Goal: Information Seeking & Learning: Learn about a topic

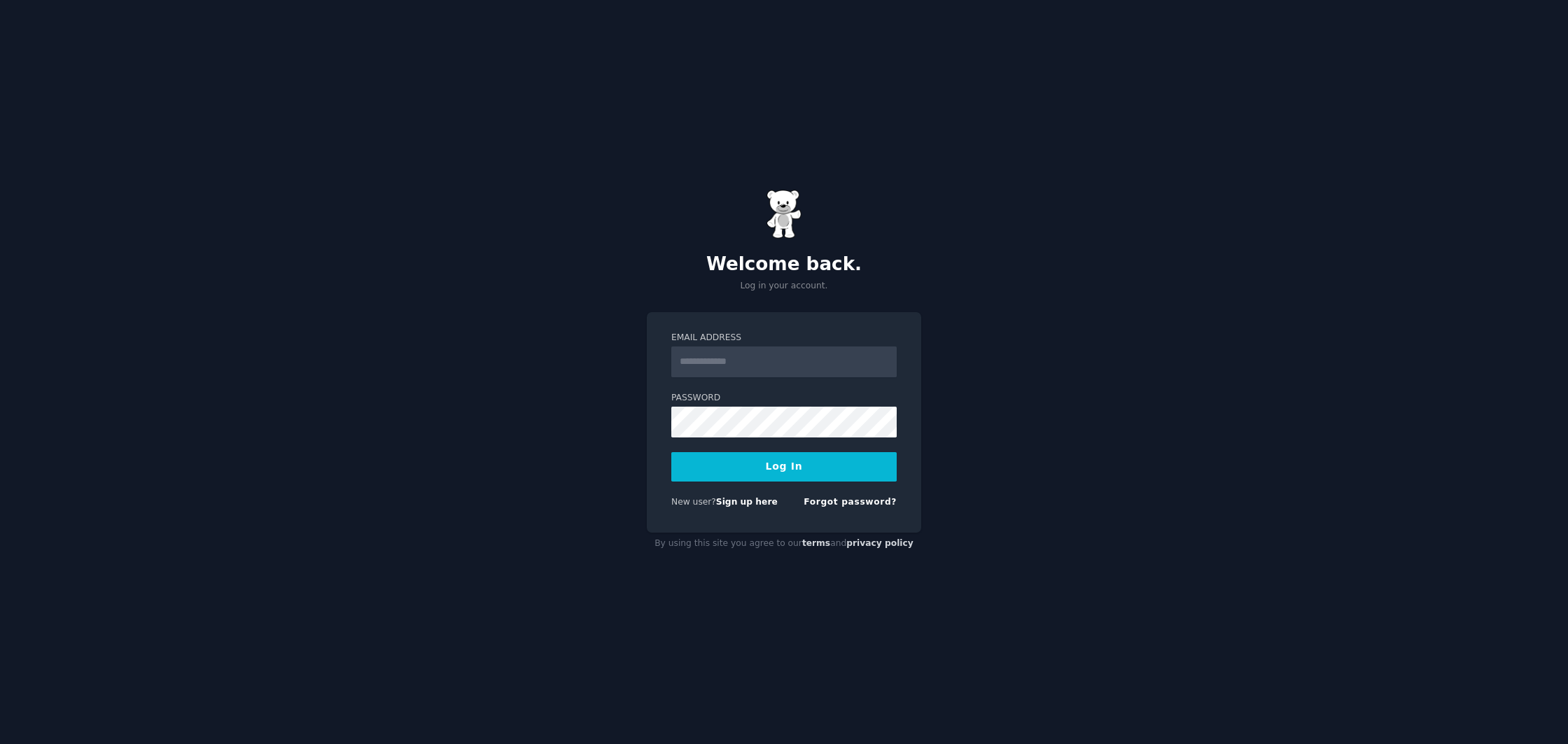
click at [833, 367] on input "Email Address" at bounding box center [784, 362] width 226 height 31
drag, startPoint x: 635, startPoint y: 335, endPoint x: 513, endPoint y: 345, distance: 122.4
click at [635, 335] on div "Welcome back. Log in your account. Email Address Password Log In New user? Sign…" at bounding box center [784, 372] width 1568 height 744
click at [752, 503] on link "Sign up here" at bounding box center [747, 502] width 62 height 9
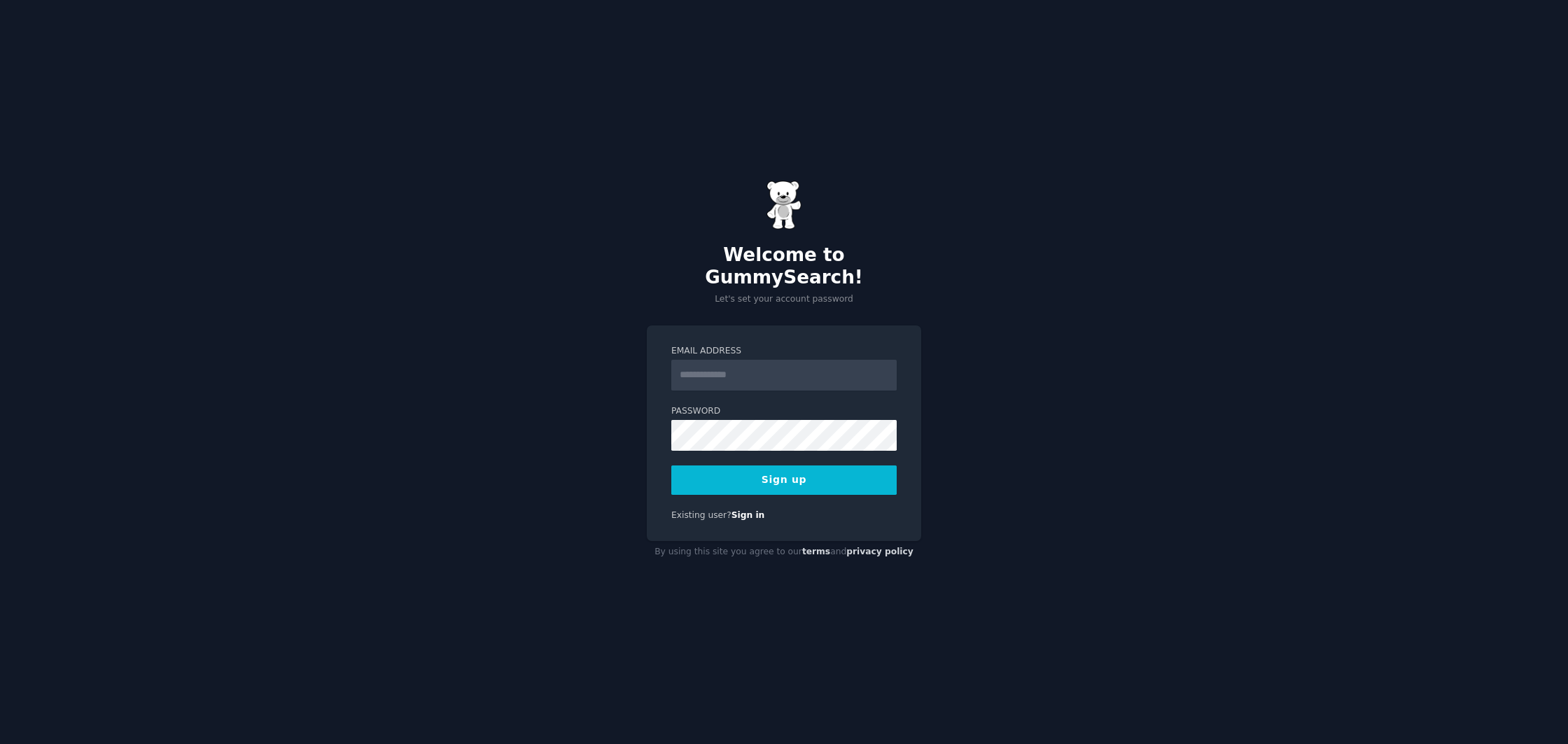
click at [728, 360] on input "Email Address" at bounding box center [784, 375] width 226 height 31
type input "**********"
click at [786, 471] on button "Sign up" at bounding box center [784, 480] width 226 height 29
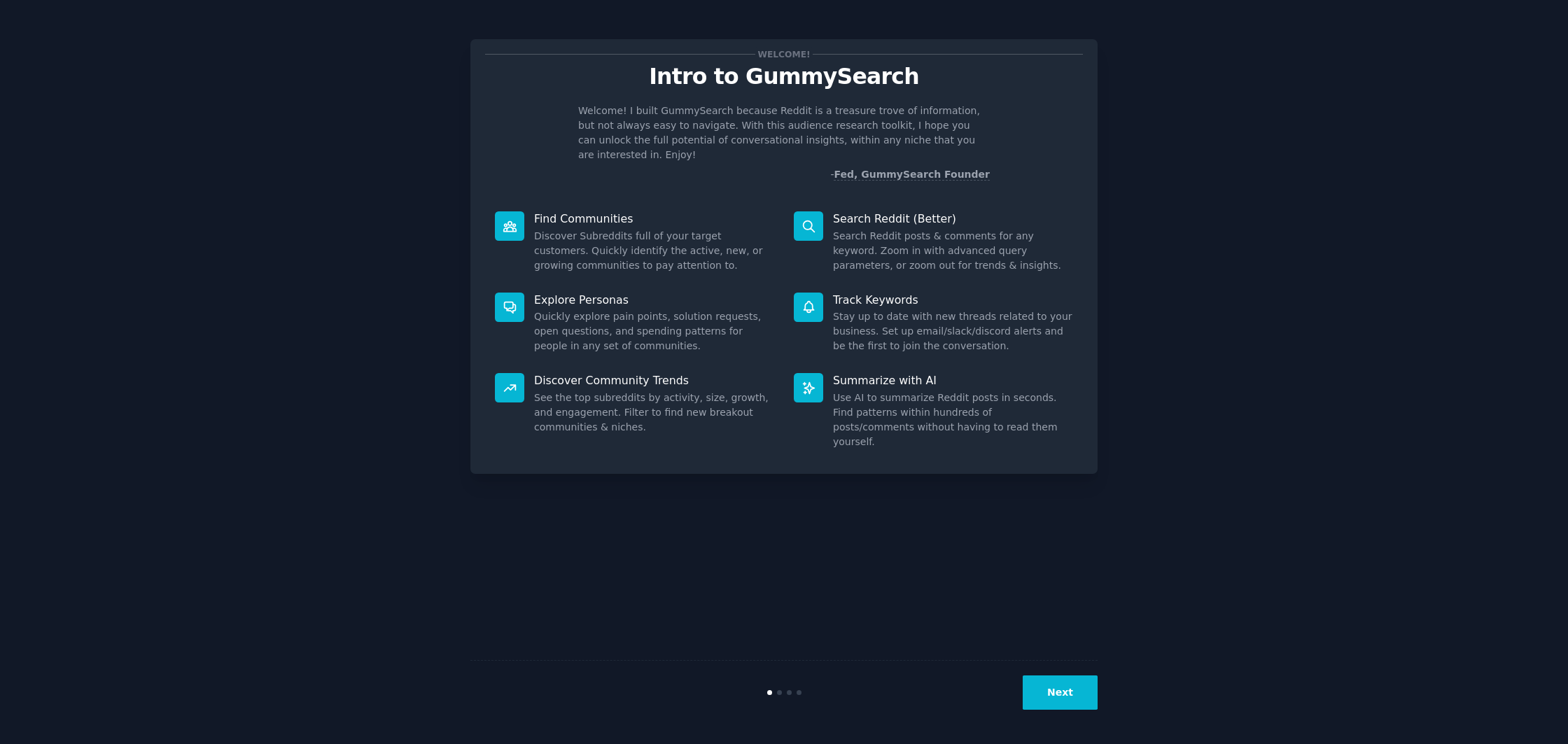
click at [1053, 689] on button "Next" at bounding box center [1060, 692] width 75 height 34
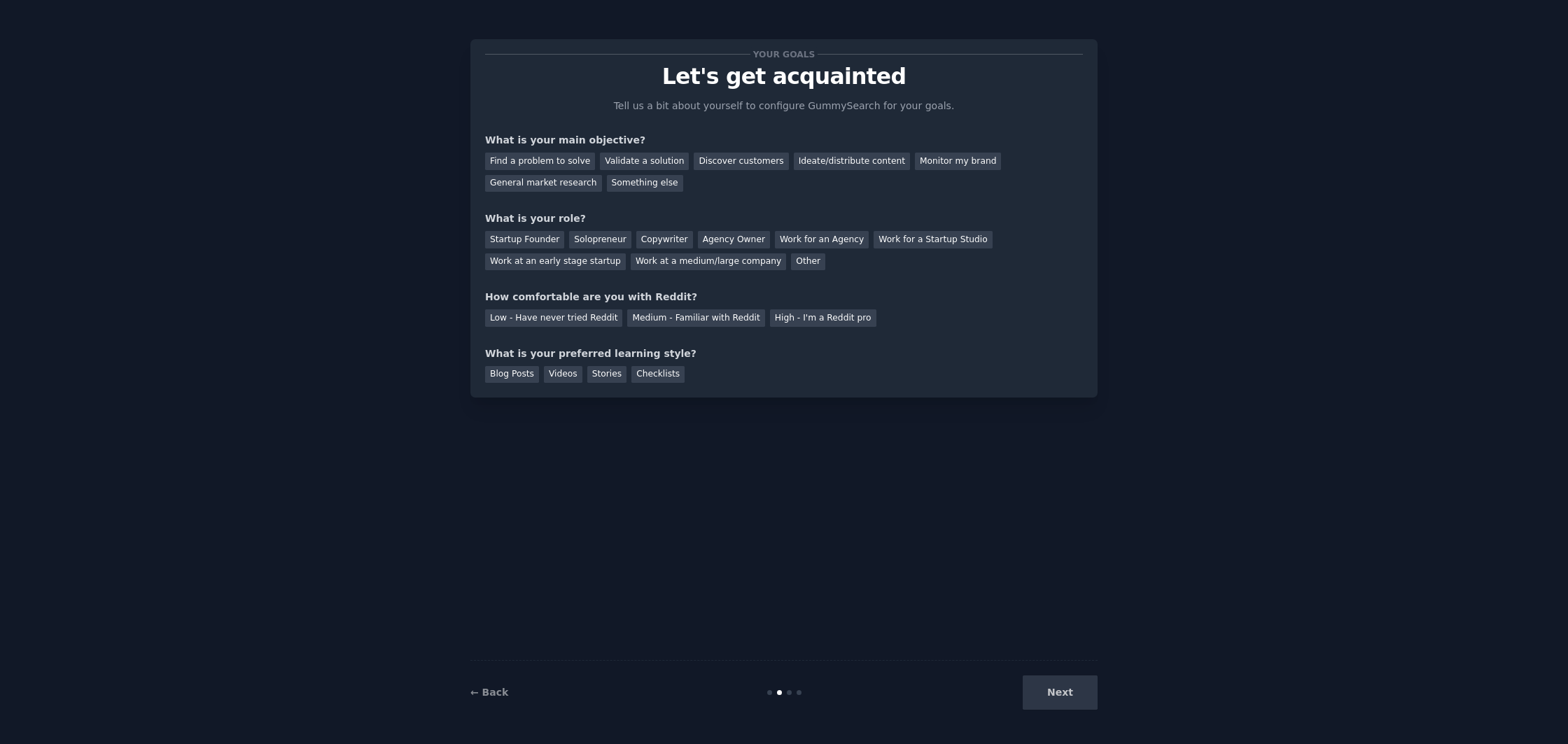
click at [1061, 689] on div "Next" at bounding box center [993, 692] width 210 height 34
click at [864, 638] on div "Your goals Let's get acquainted Tell us a bit about yourself to configure Gummy…" at bounding box center [783, 372] width 627 height 705
click at [651, 182] on div "Something else" at bounding box center [644, 183] width 76 height 18
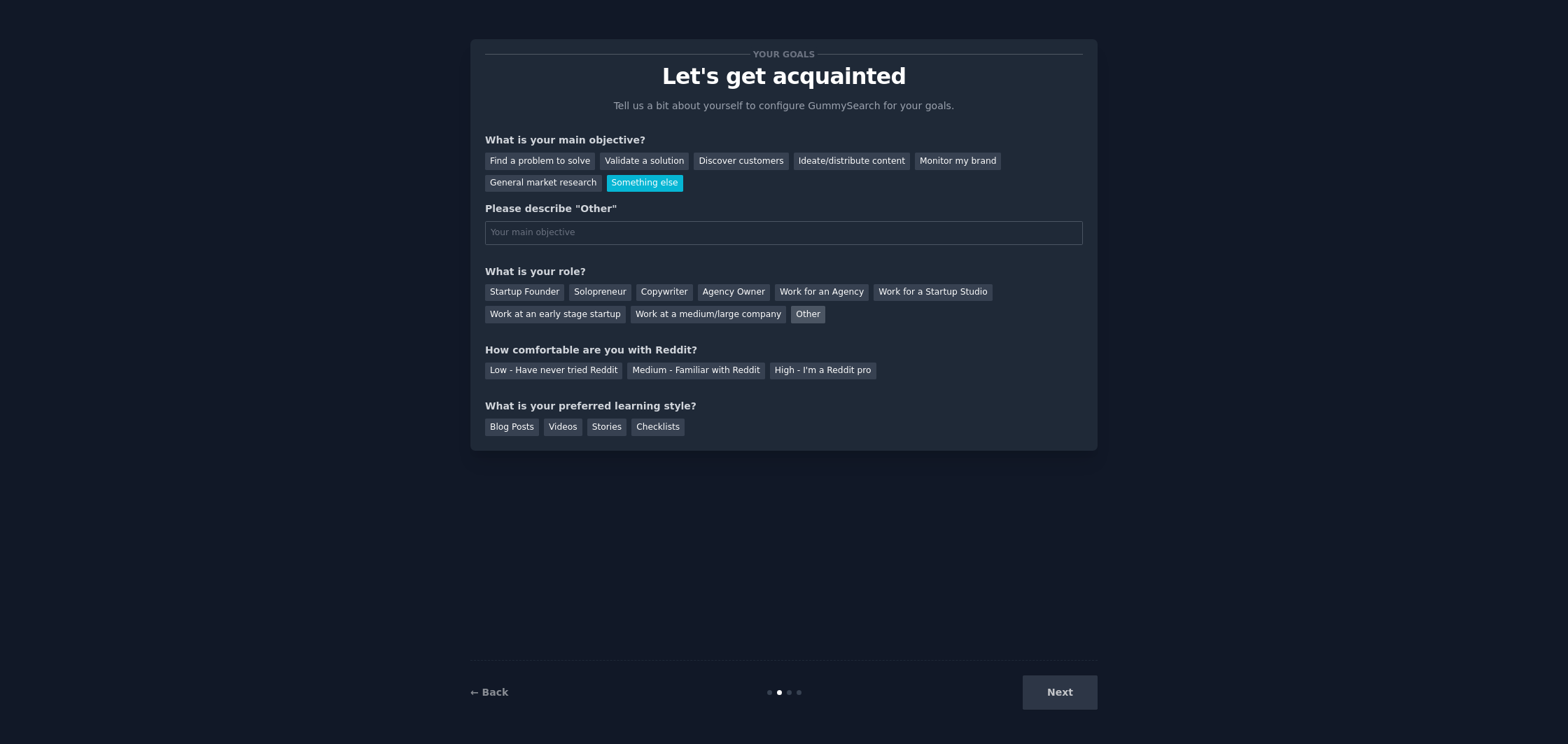
click at [792, 320] on div "Other" at bounding box center [808, 314] width 34 height 18
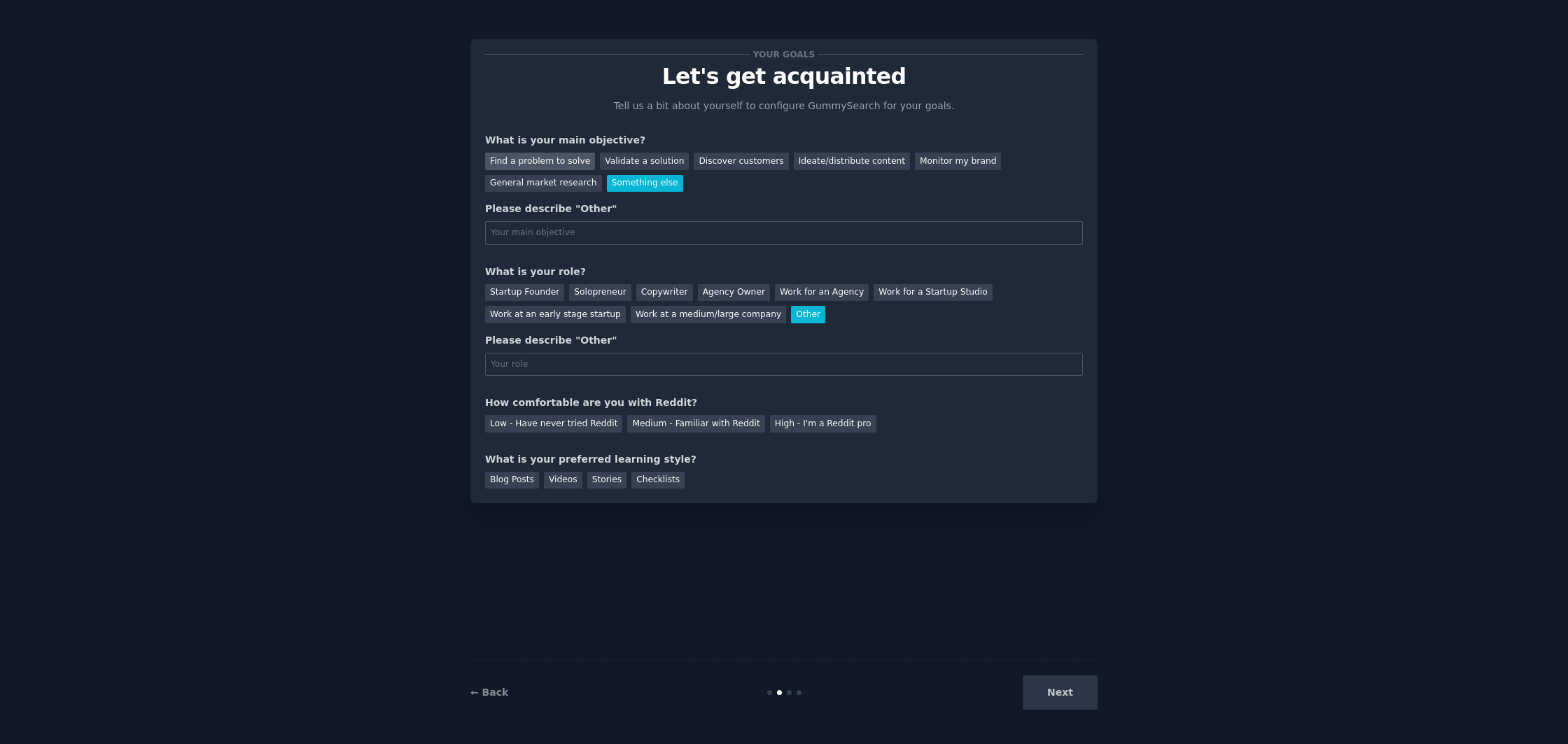
click at [537, 158] on div "Find a problem to solve" at bounding box center [540, 161] width 110 height 18
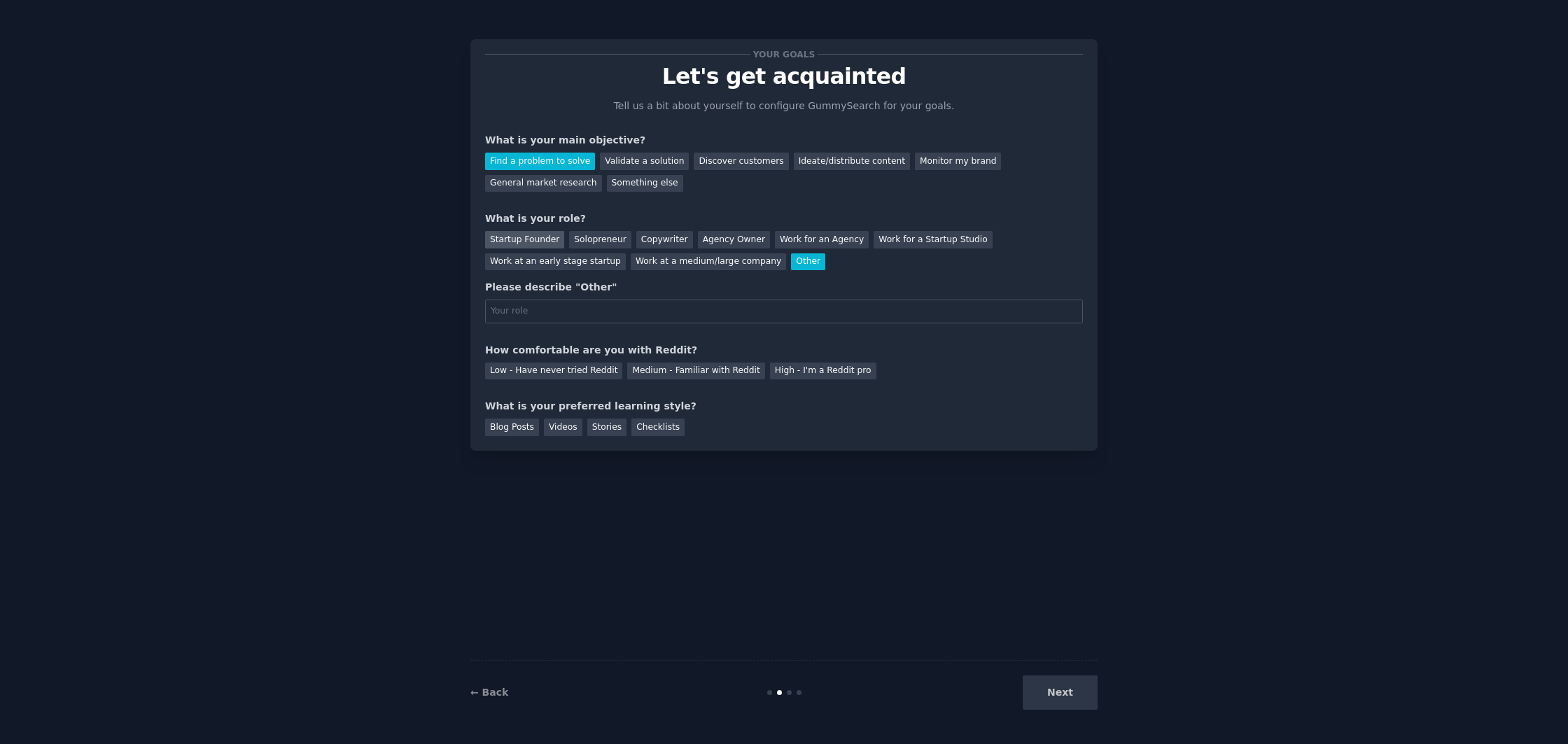
click at [548, 234] on div "Startup Founder" at bounding box center [525, 240] width 79 height 18
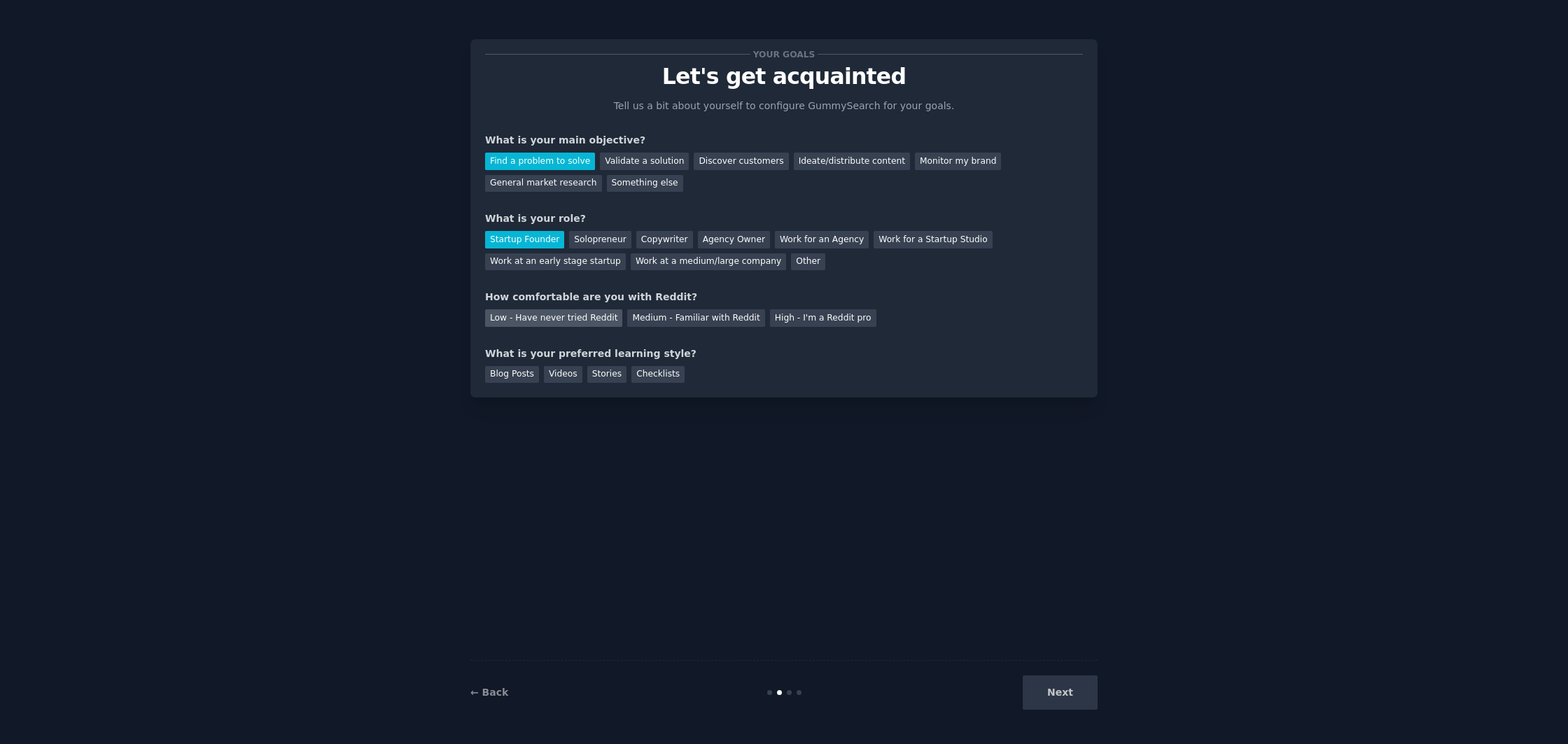
click at [570, 322] on div "Low - Have never tried Reddit" at bounding box center [554, 318] width 137 height 18
click at [657, 376] on div "Checklists" at bounding box center [658, 374] width 54 height 18
click at [1064, 703] on button "Next" at bounding box center [1060, 692] width 75 height 34
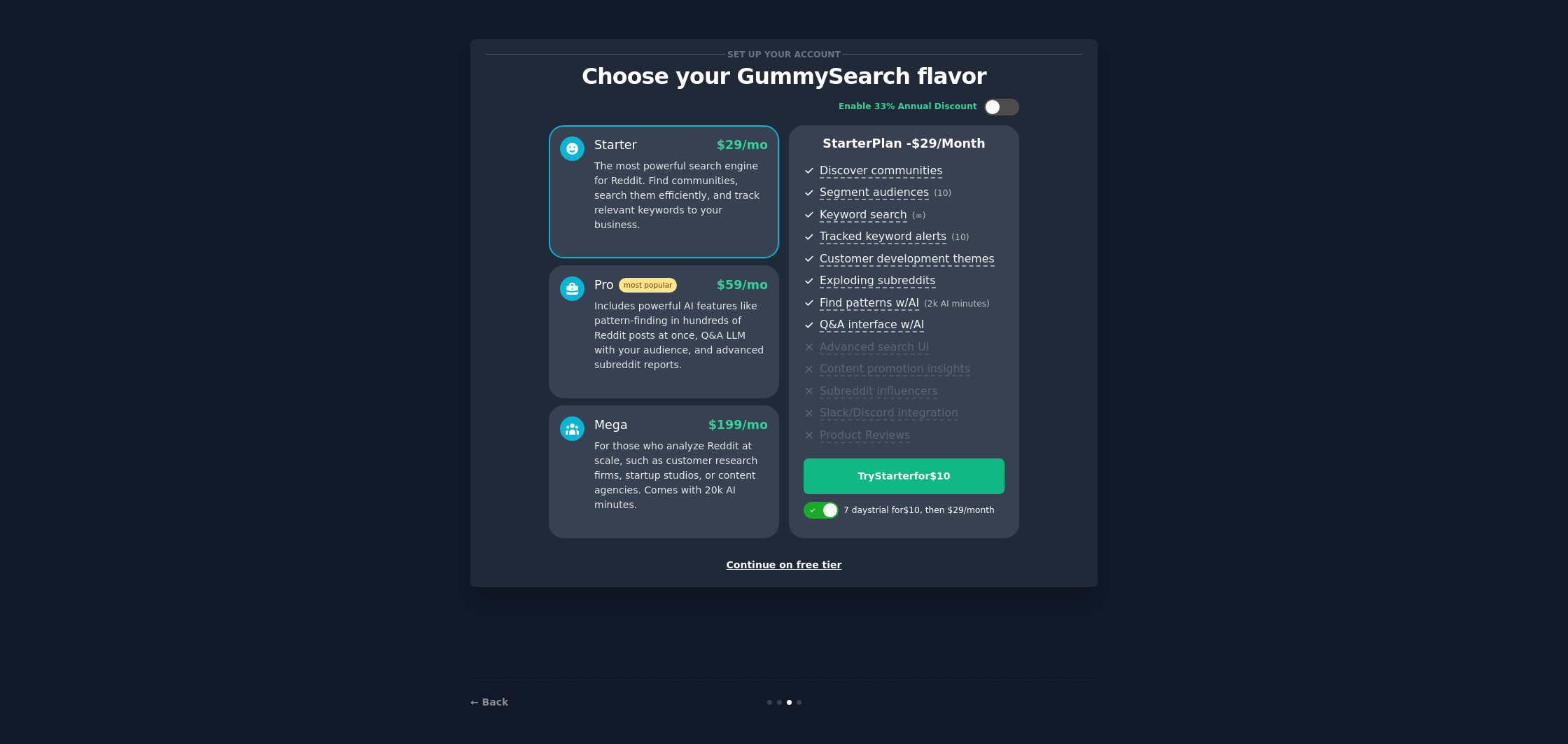
click at [822, 566] on div "Continue on free tier" at bounding box center [784, 565] width 598 height 15
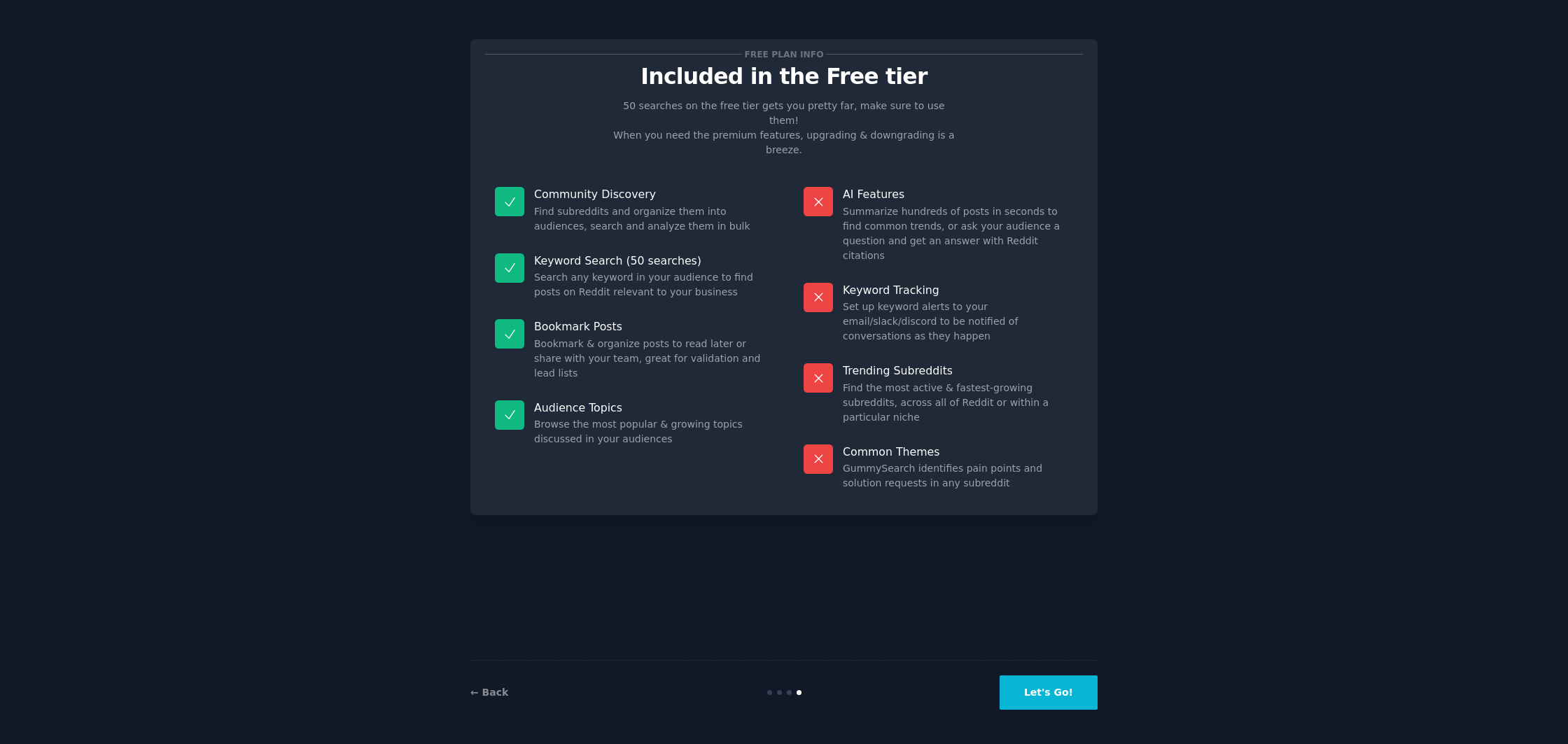
click at [1040, 680] on button "Let's Go!" at bounding box center [1048, 692] width 98 height 34
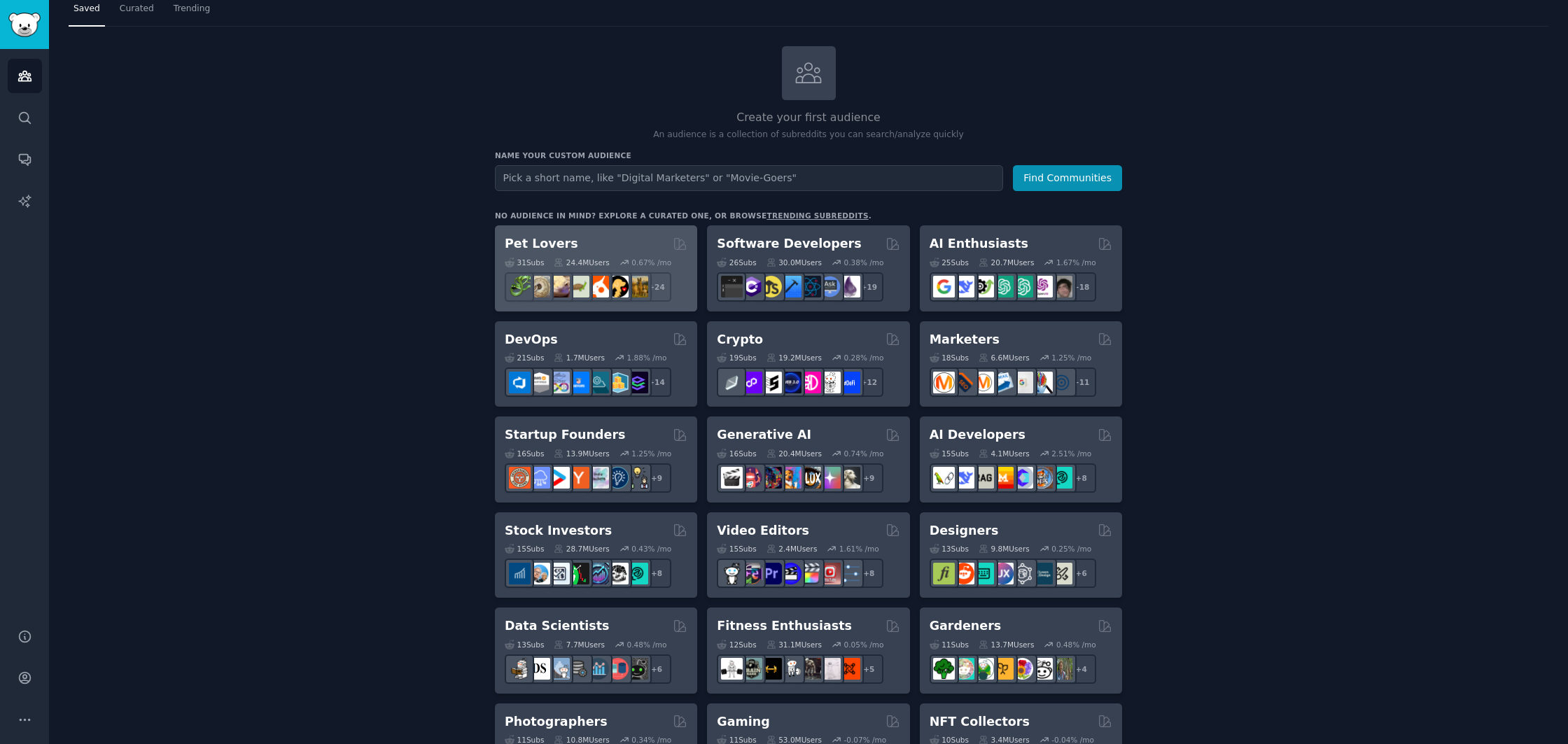
click at [596, 232] on div "Pet Lovers 31 Sub s 24.4M Users 0.67 % /mo + 24" at bounding box center [595, 269] width 202 height 87
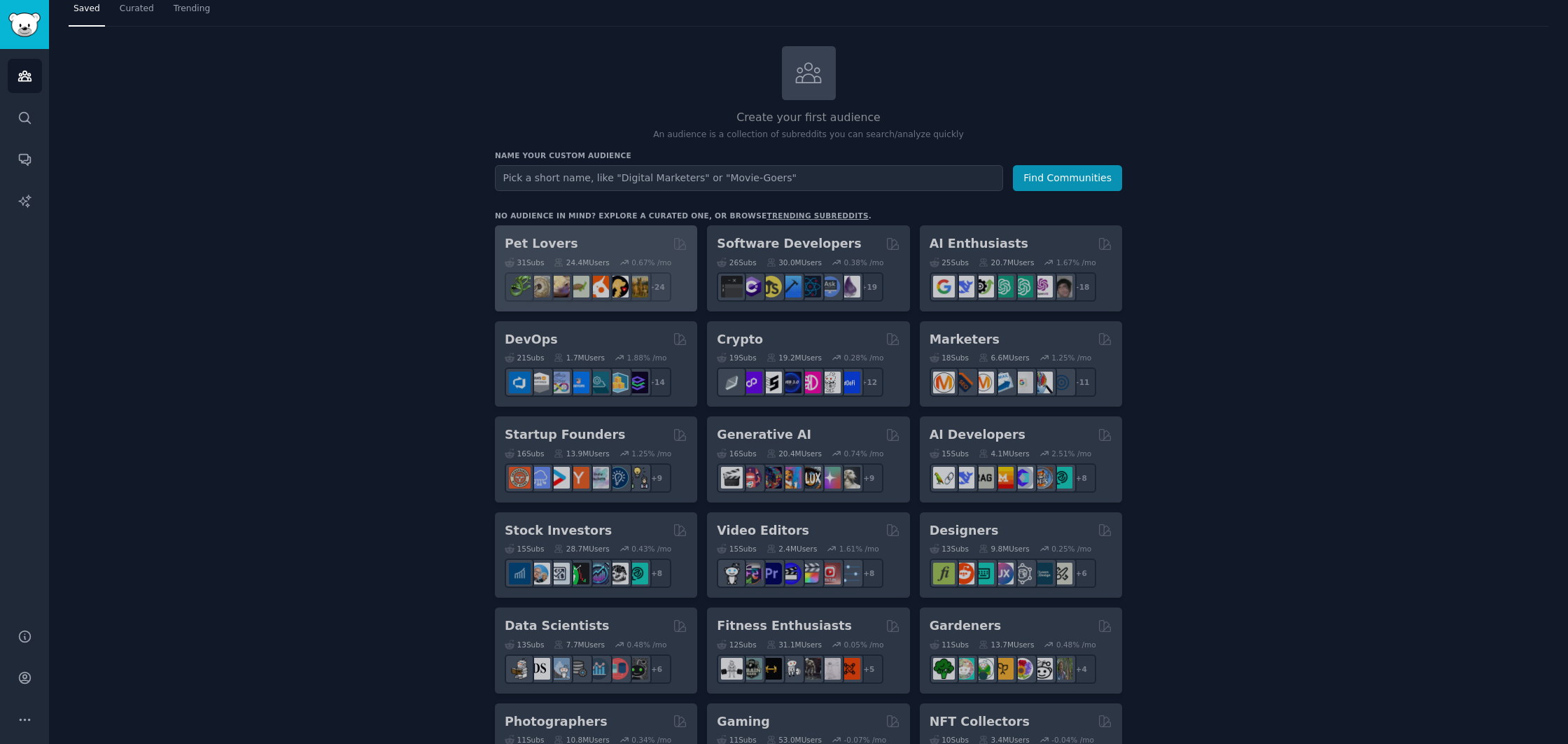
scroll to position [45, 0]
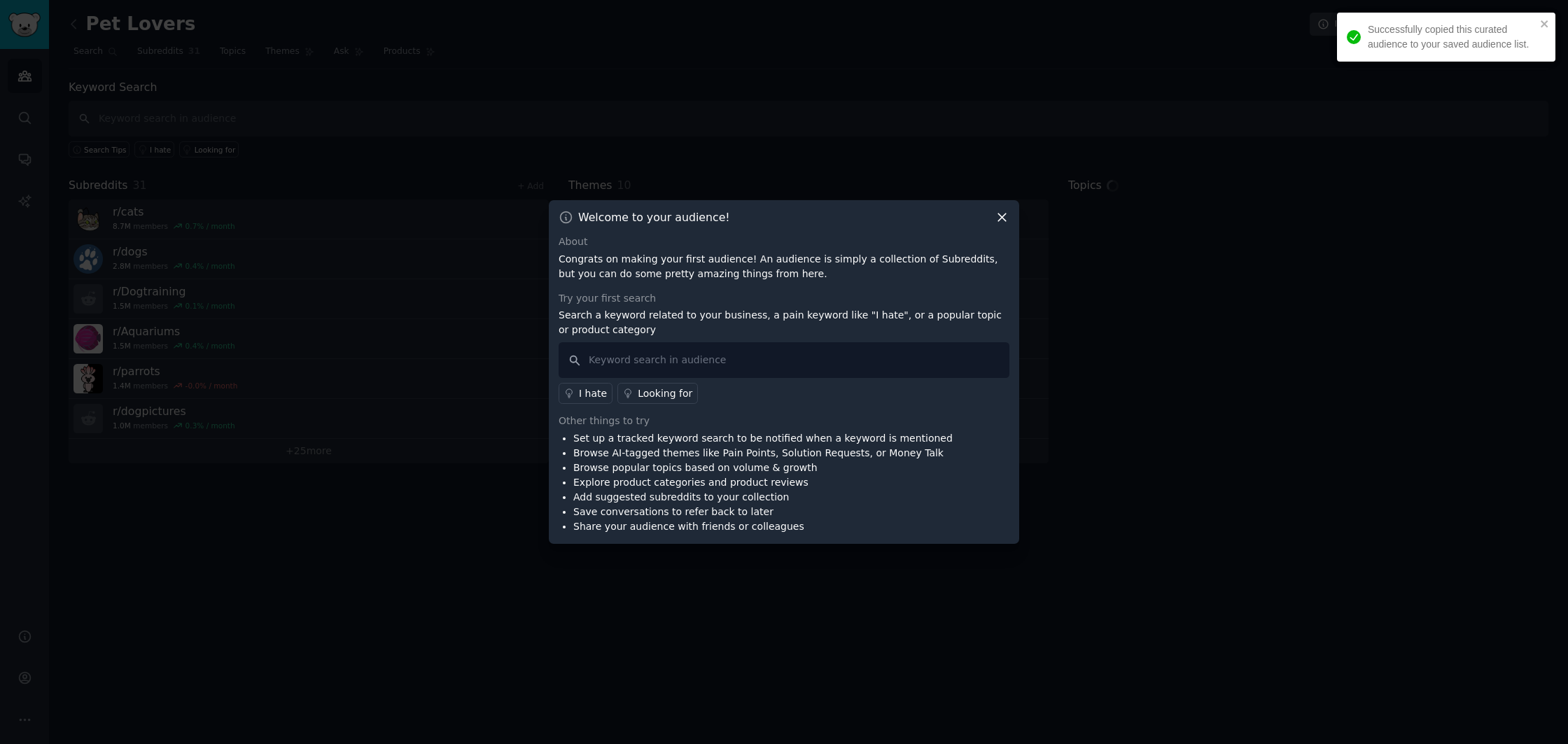
click at [1003, 213] on icon at bounding box center [1002, 217] width 15 height 15
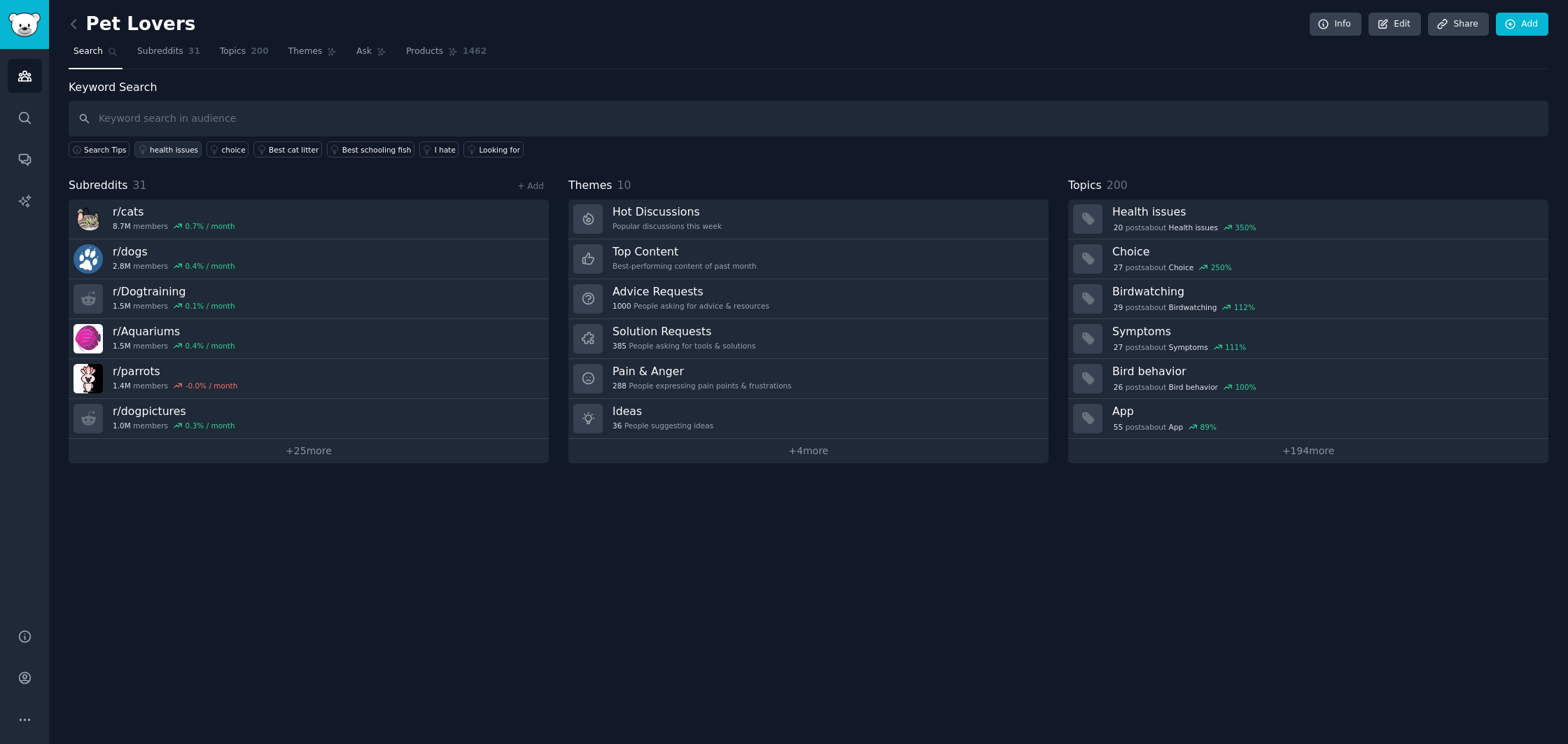
click at [164, 153] on div "health issues" at bounding box center [173, 150] width 48 height 9
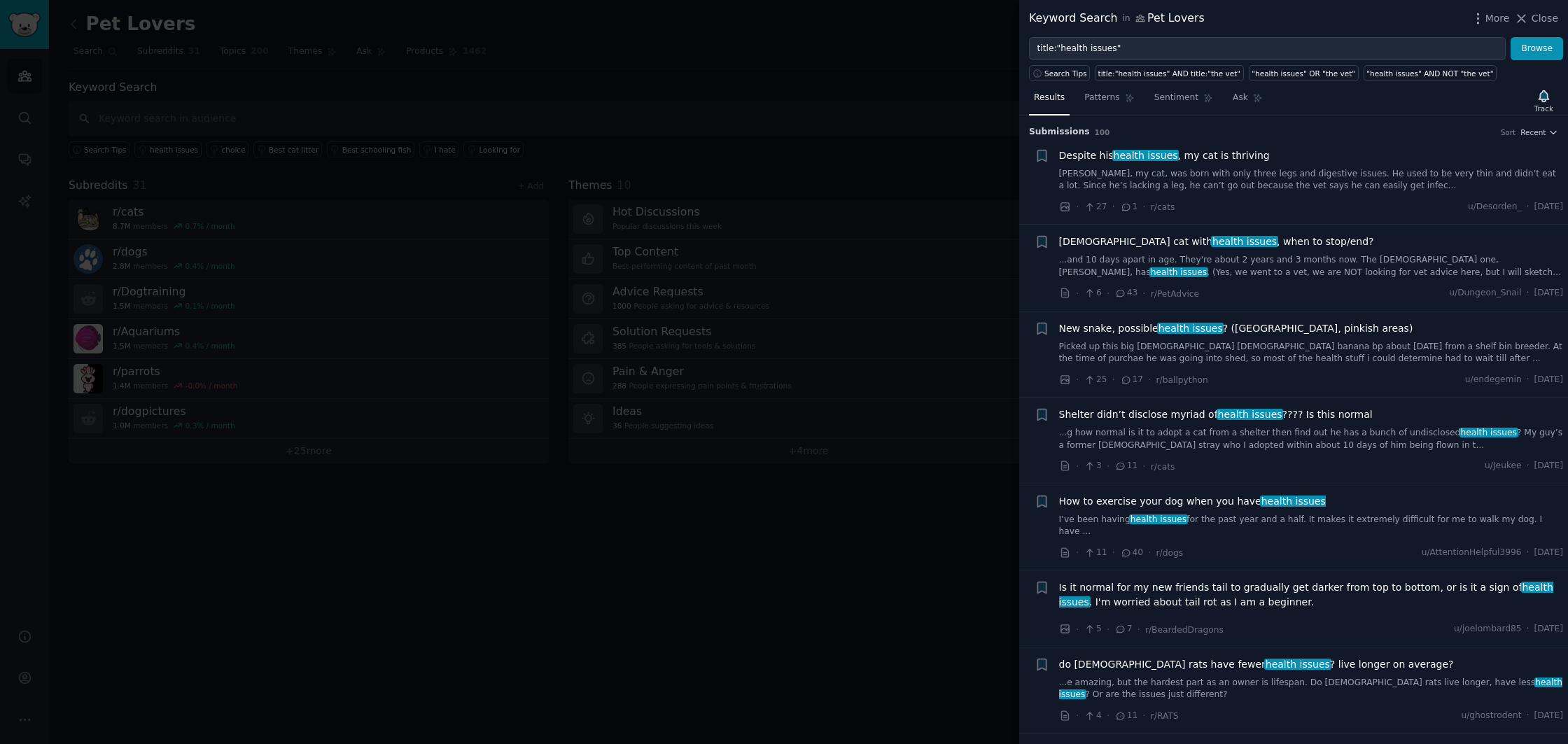
click at [259, 180] on div at bounding box center [784, 372] width 1568 height 744
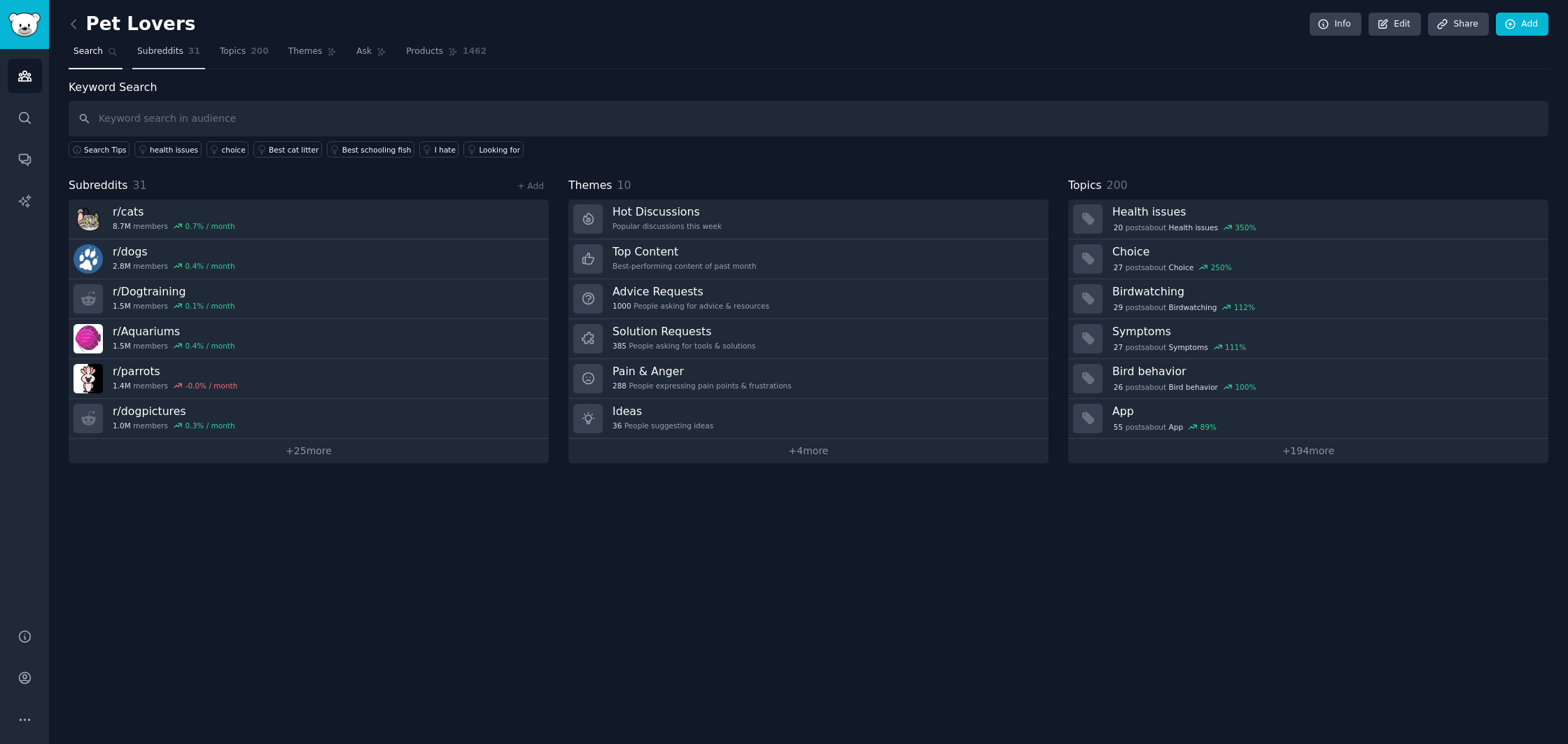
click at [187, 63] on link "Subreddits 31" at bounding box center [168, 55] width 72 height 29
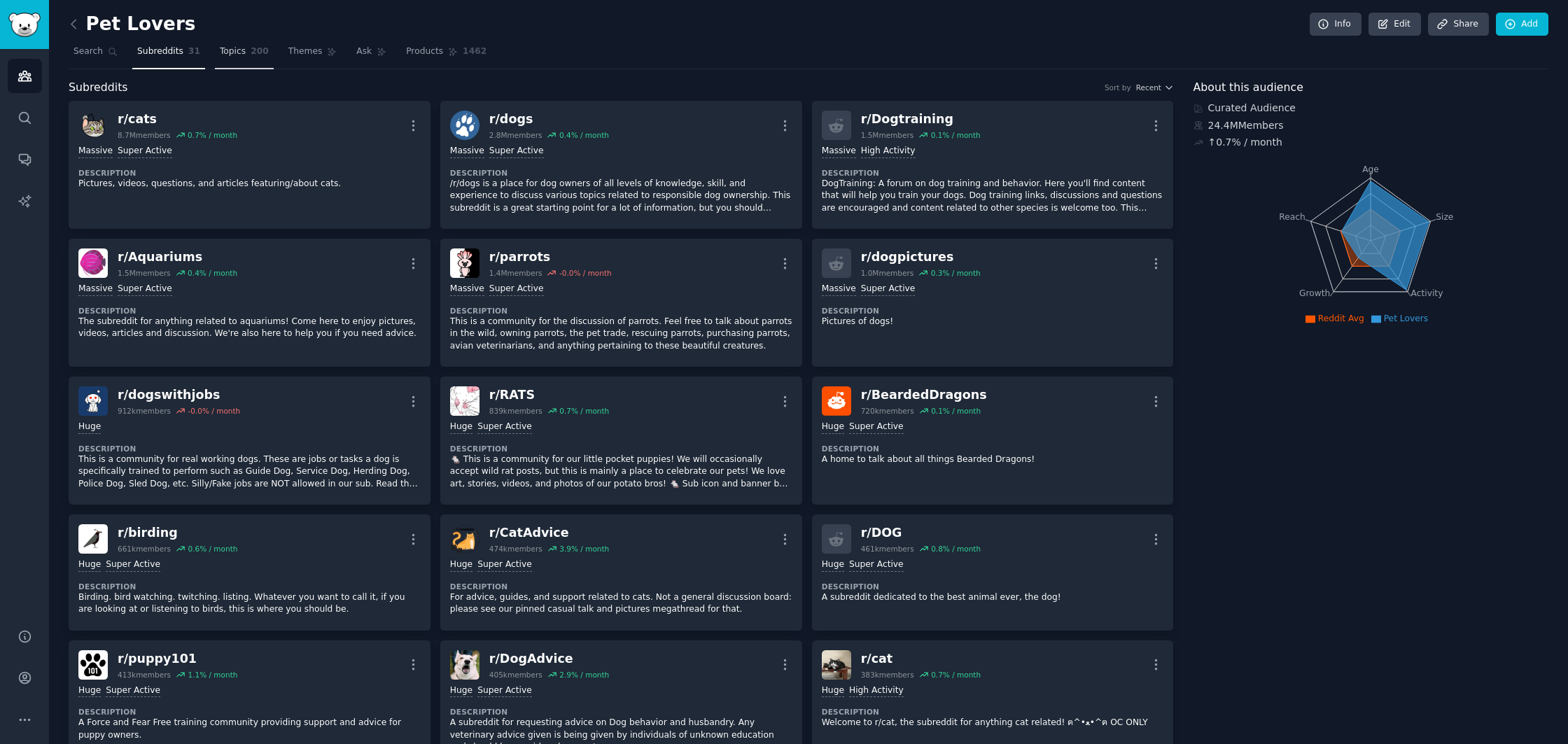
click at [254, 51] on span "200" at bounding box center [259, 51] width 18 height 12
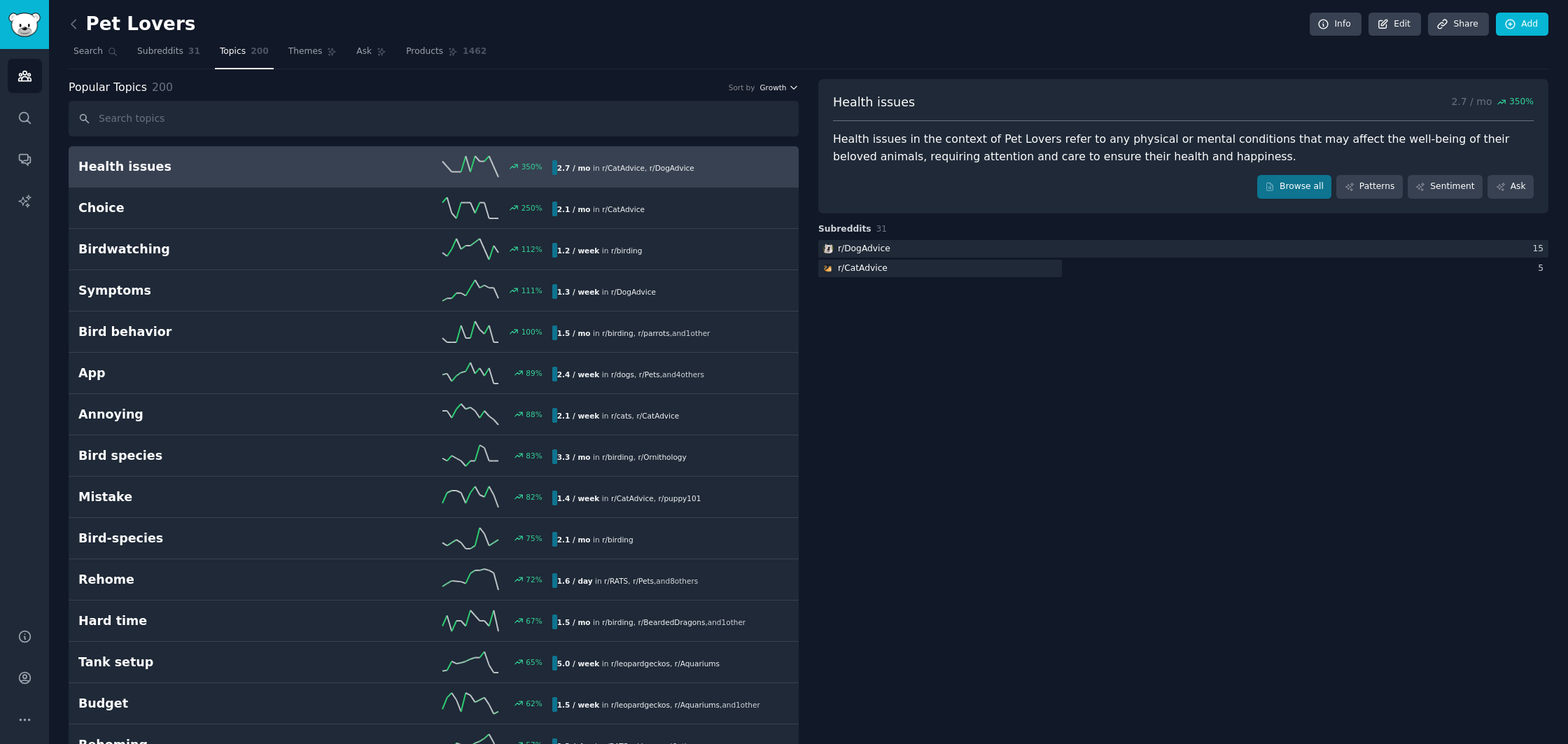
click at [789, 92] on icon "button" at bounding box center [793, 87] width 9 height 9
click at [722, 134] on div "Velocity" at bounding box center [729, 139] width 130 height 24
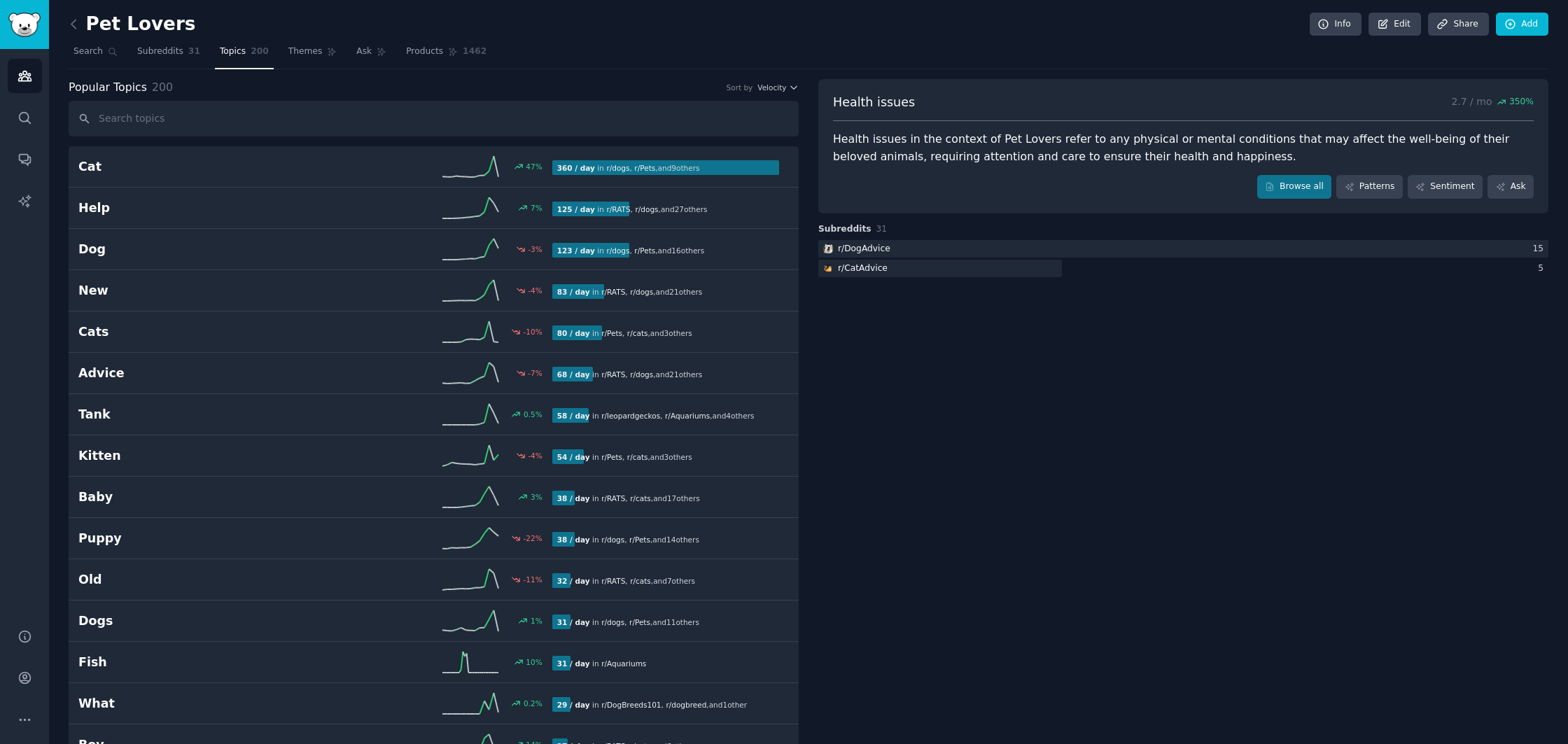
click at [792, 88] on icon "button" at bounding box center [793, 87] width 6 height 3
drag, startPoint x: 741, startPoint y: 106, endPoint x: 518, endPoint y: 102, distance: 223.0
click at [741, 106] on div "Growth" at bounding box center [729, 115] width 130 height 24
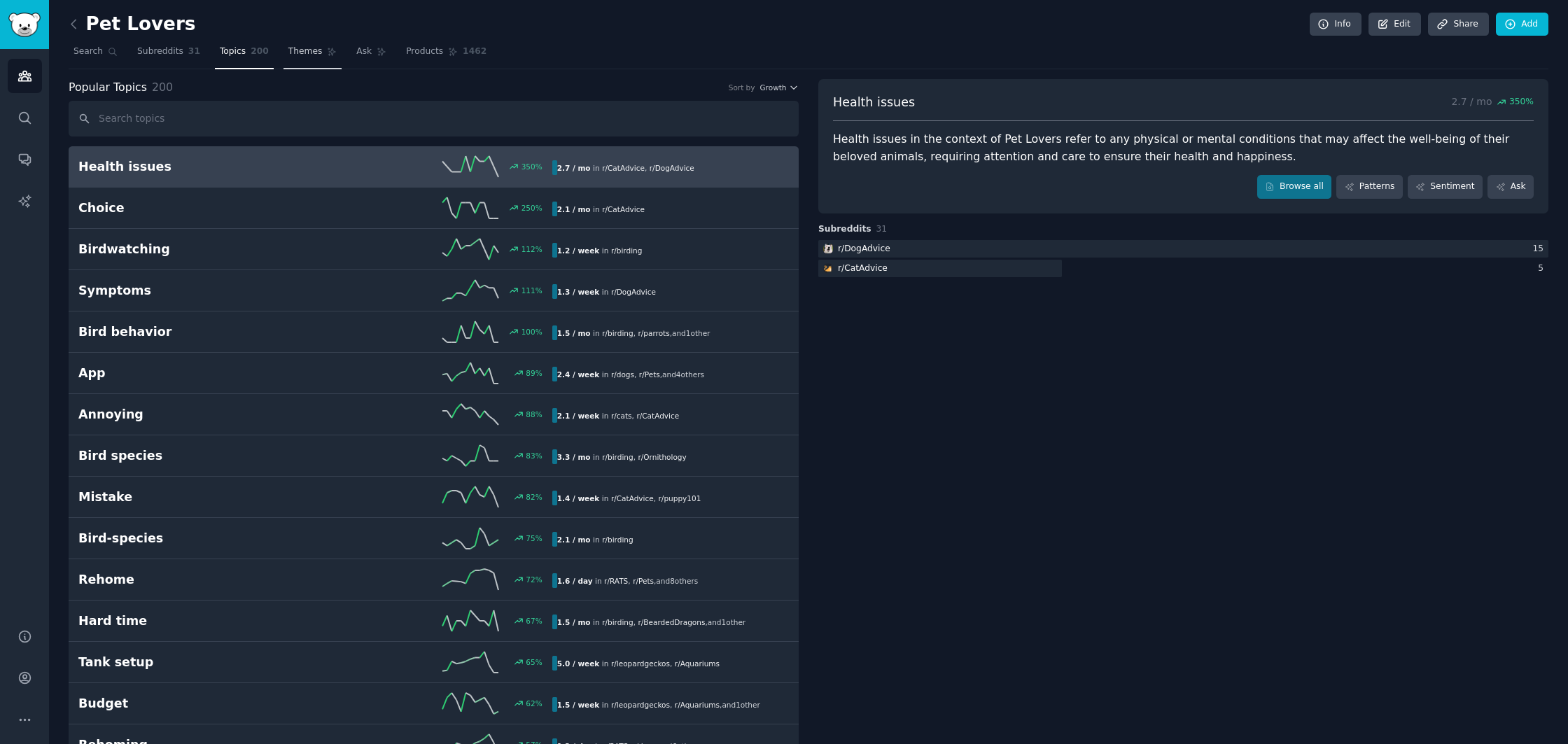
click at [303, 54] on span "Themes" at bounding box center [306, 51] width 34 height 12
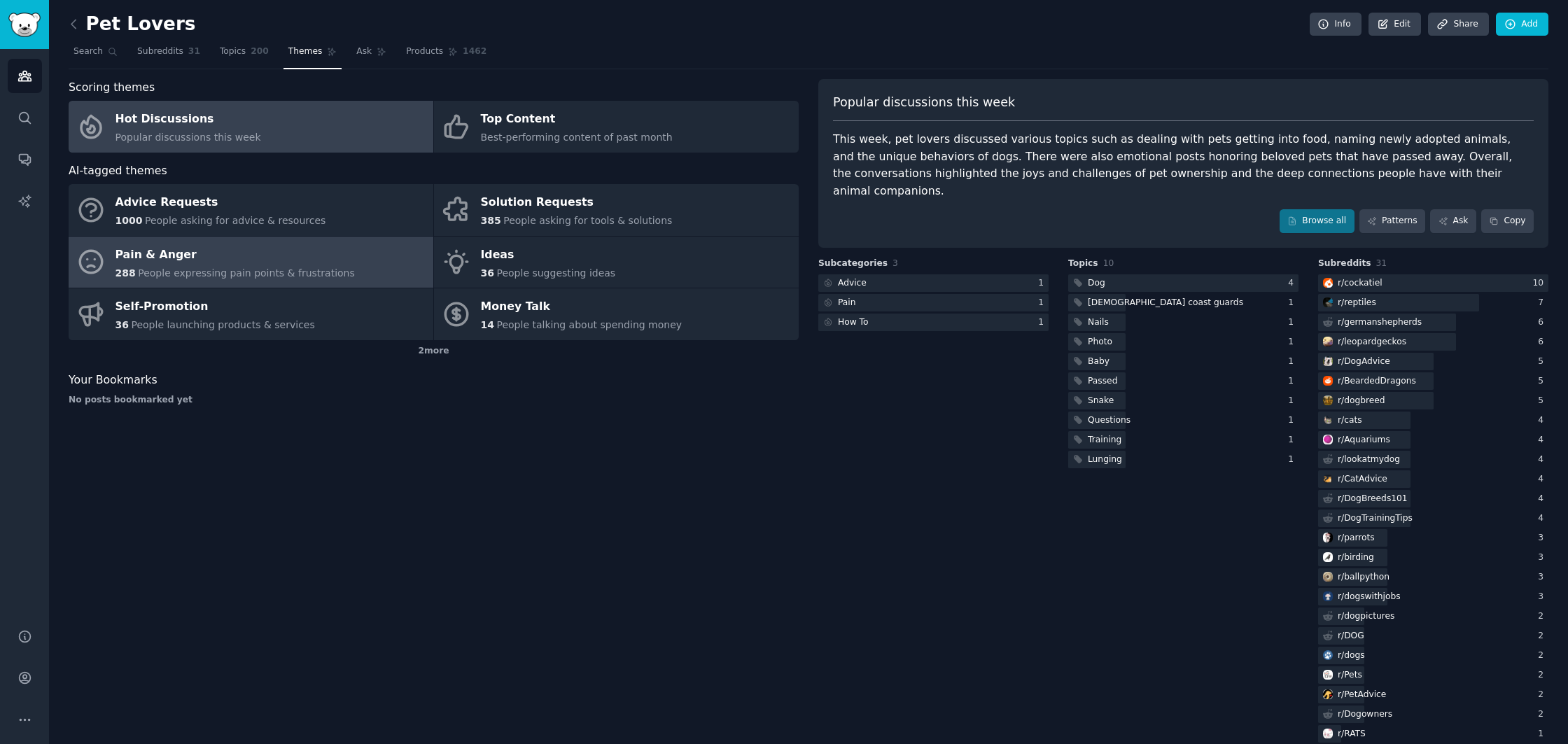
click at [144, 274] on span "People expressing pain points & frustrations" at bounding box center [246, 273] width 217 height 11
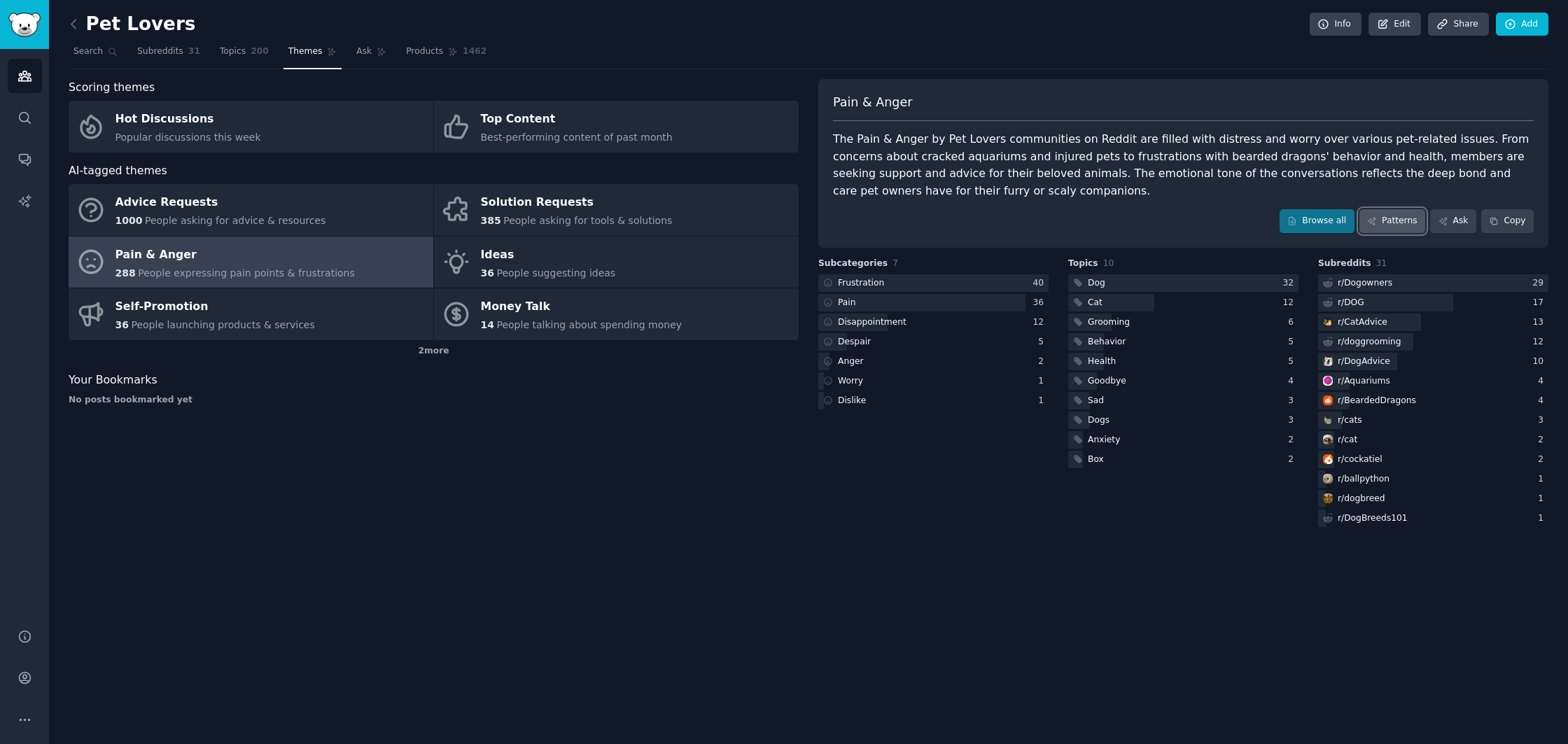
click at [1383, 226] on link "Patterns" at bounding box center [1392, 221] width 66 height 24
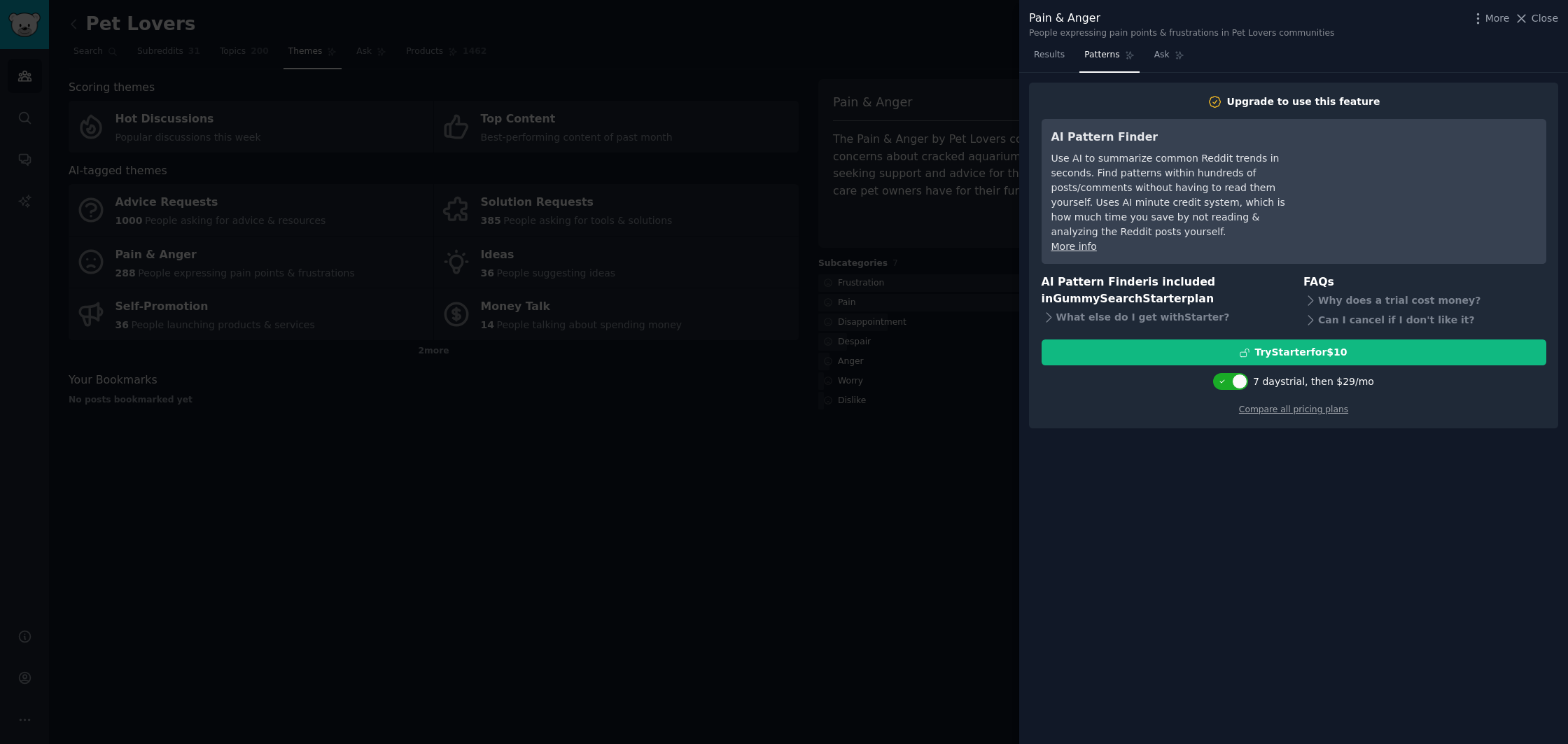
click at [1011, 207] on div at bounding box center [784, 372] width 1568 height 744
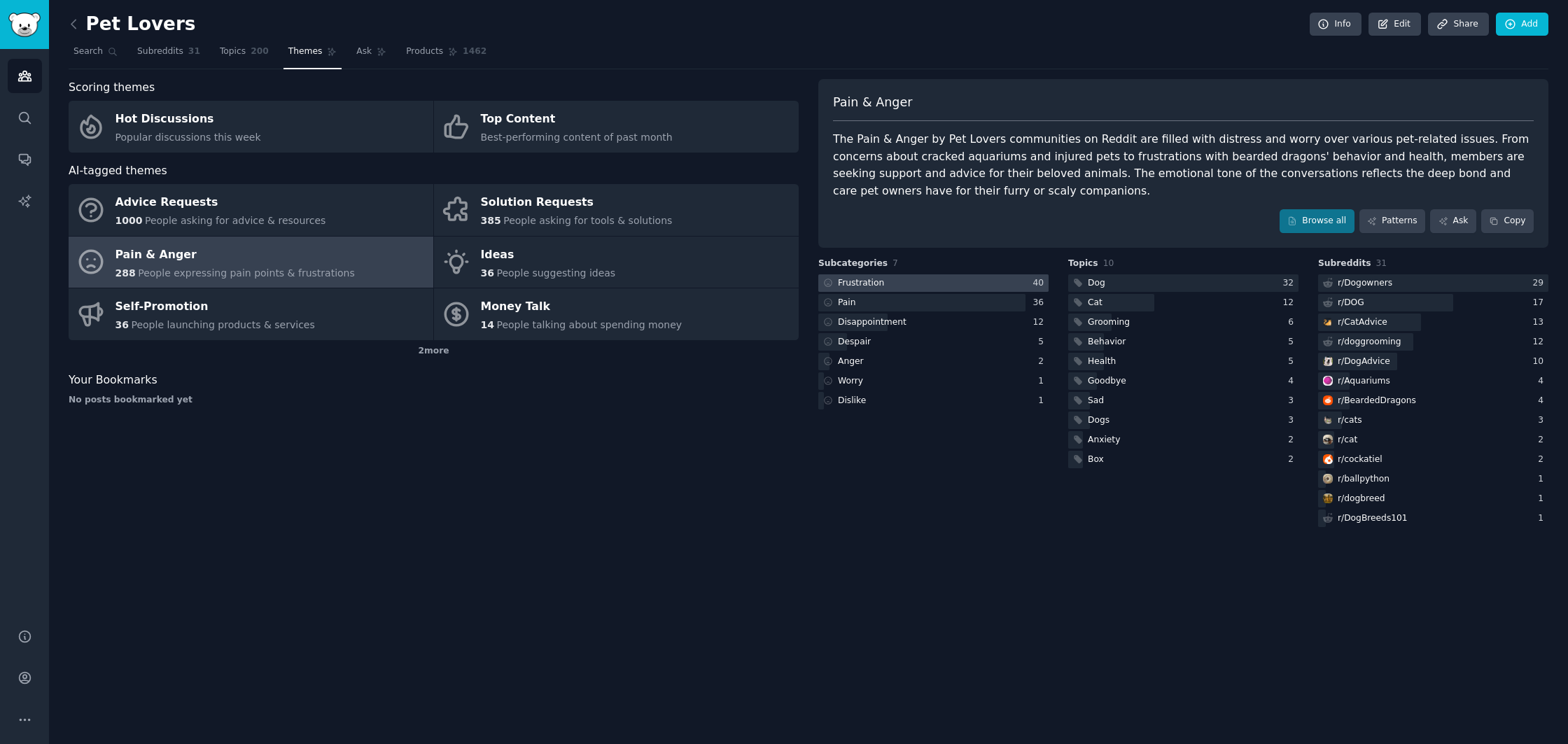
click at [877, 279] on div "Frustration" at bounding box center [860, 283] width 46 height 12
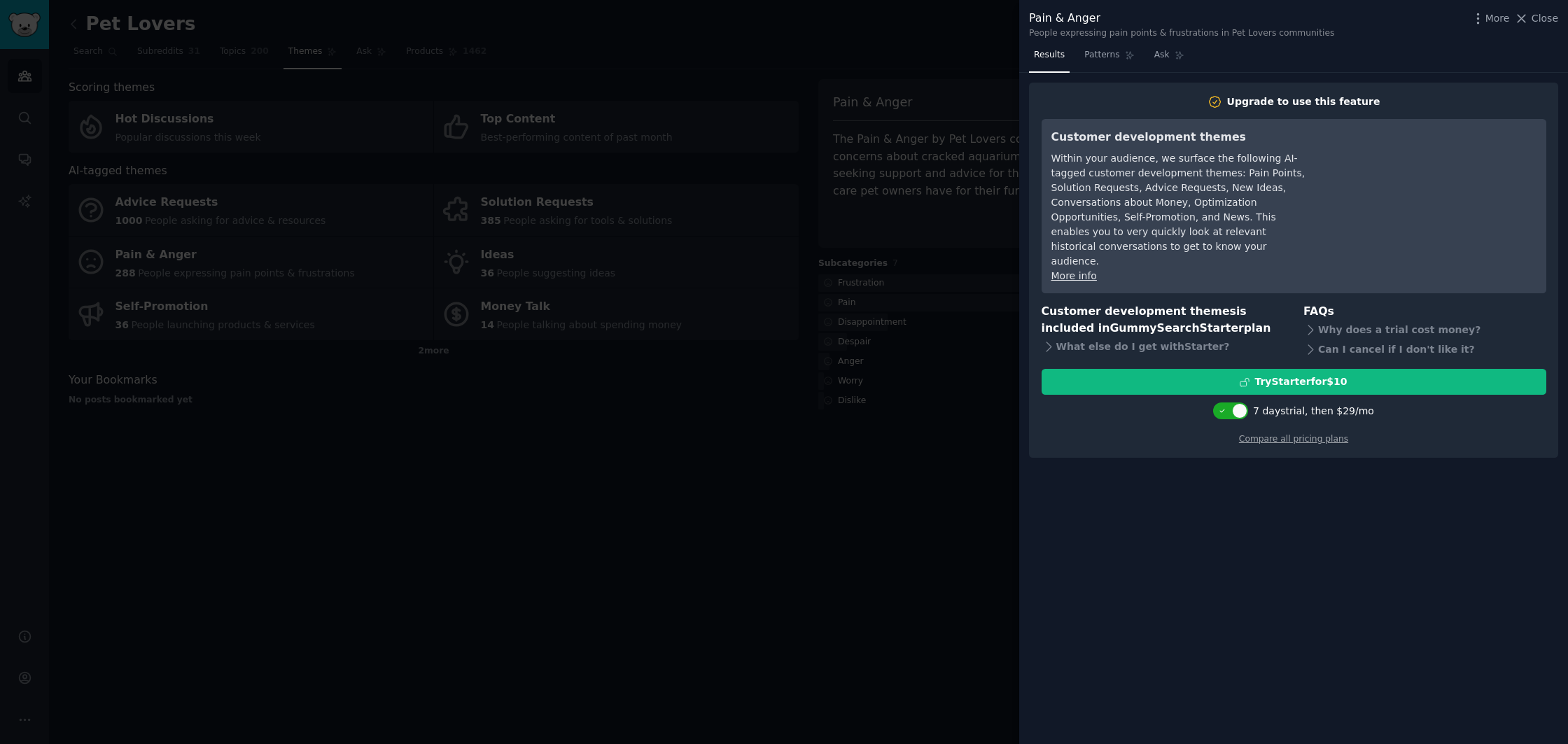
click at [897, 284] on div at bounding box center [784, 372] width 1568 height 744
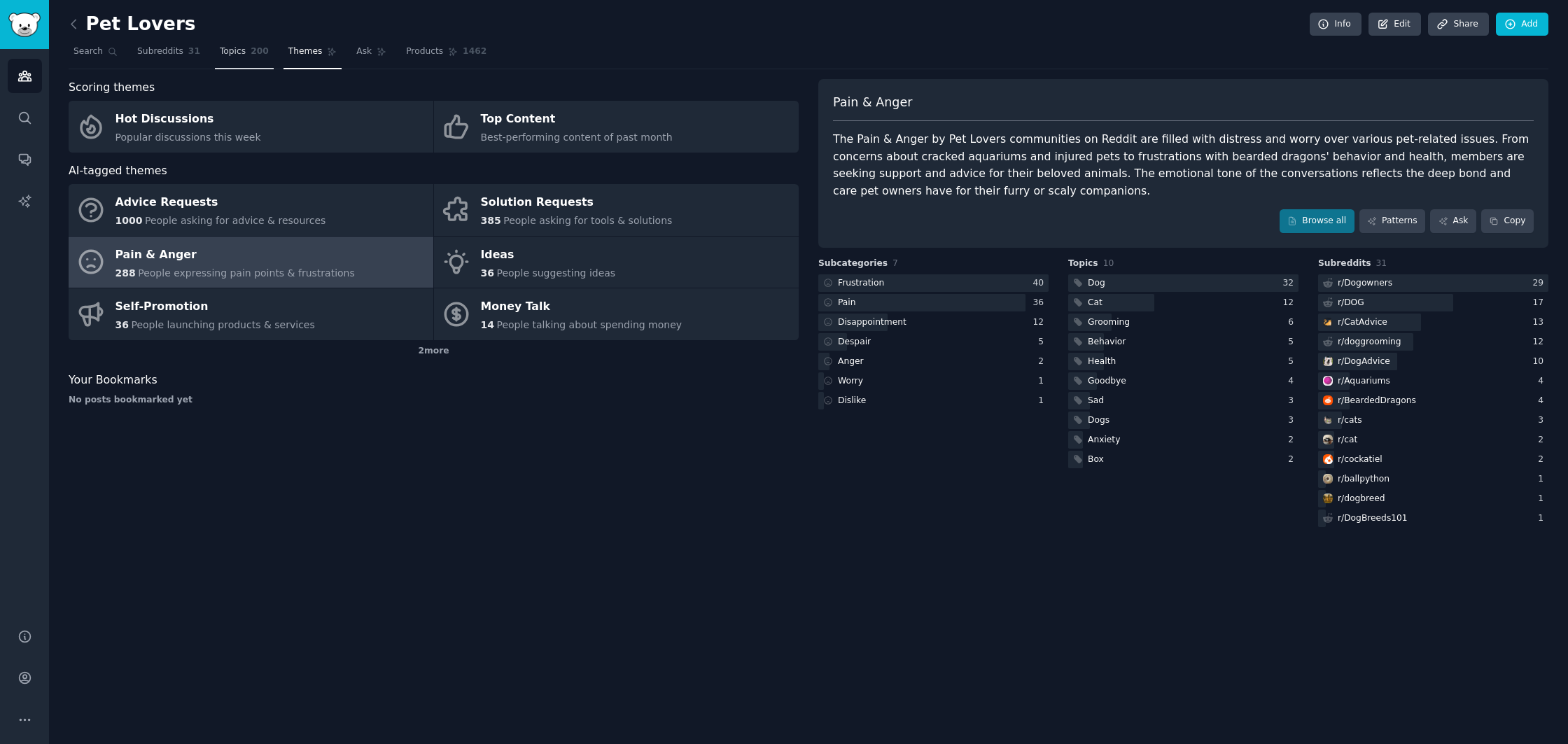
click at [244, 54] on link "Topics 200" at bounding box center [244, 55] width 59 height 29
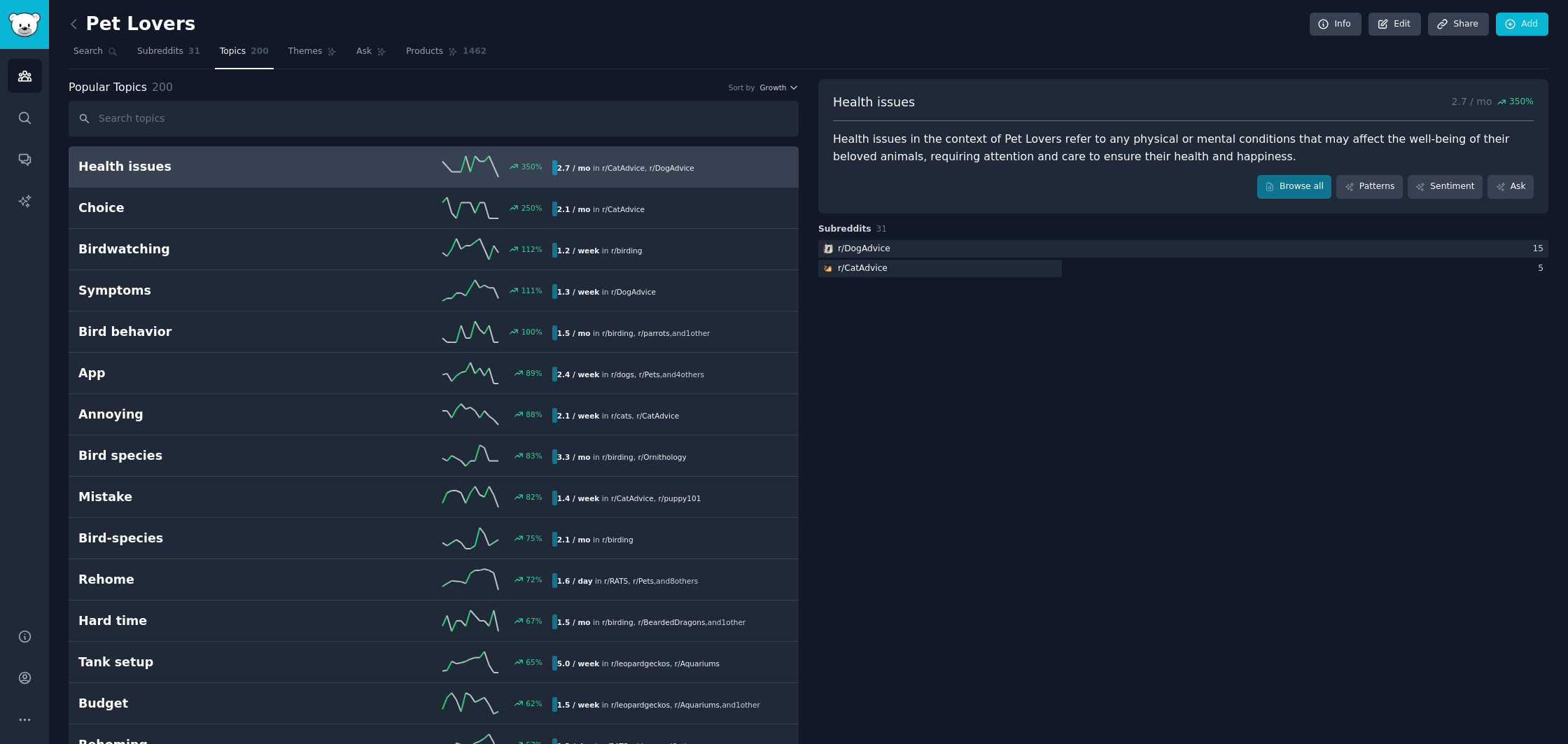
click at [130, 171] on h2 "Health issues" at bounding box center [196, 166] width 237 height 18
click at [886, 248] on div "r/ DogAdvice" at bounding box center [855, 248] width 74 height 18
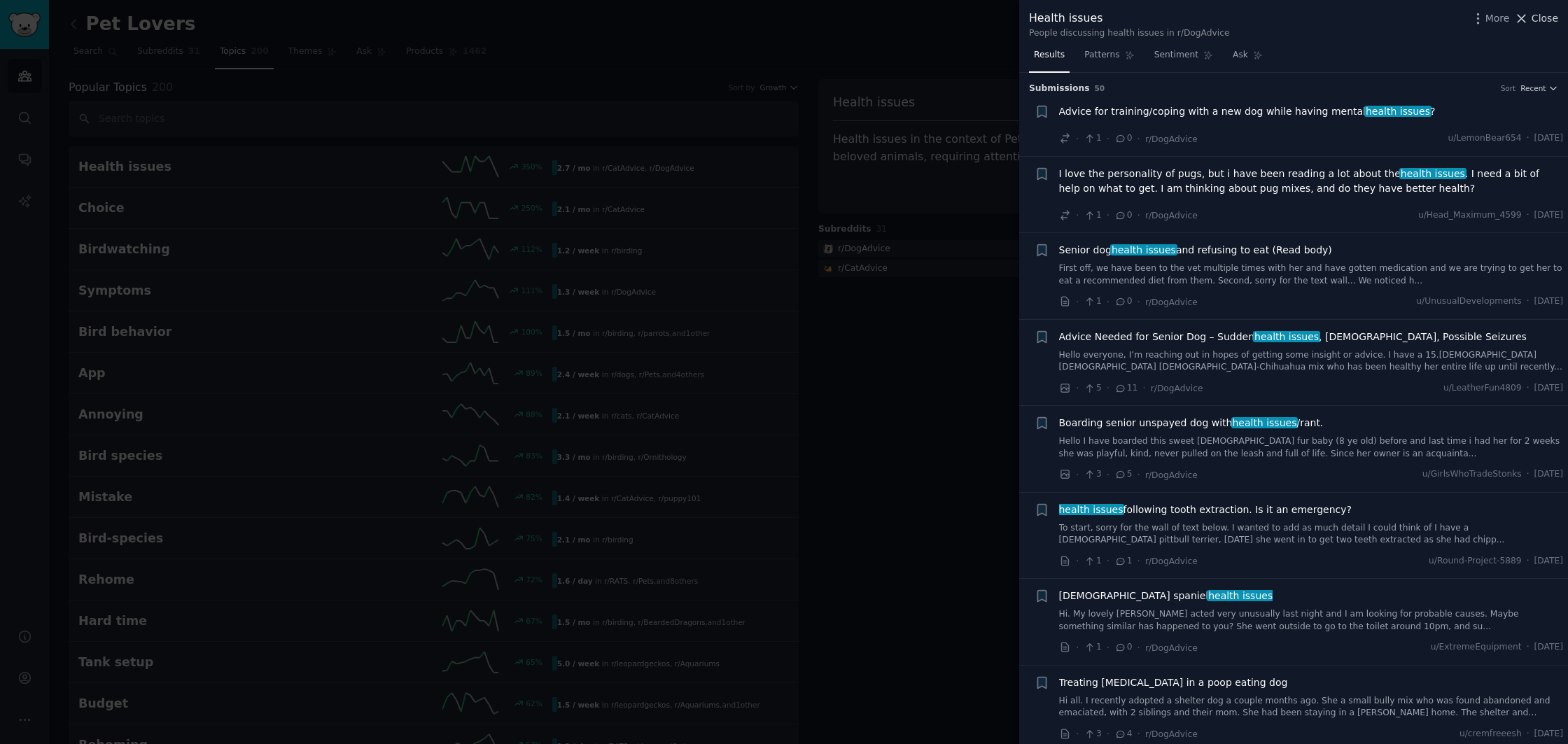
click at [1539, 18] on span "Close" at bounding box center [1544, 19] width 26 height 15
